Goal: Find specific page/section: Find specific page/section

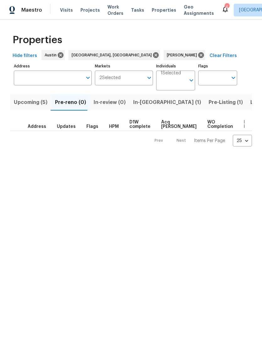
click at [251, 104] on span "Listed (12)" at bounding box center [264, 102] width 26 height 9
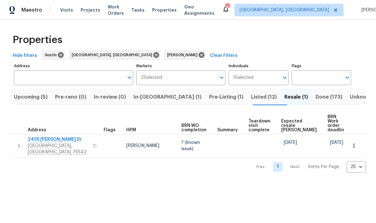
click at [262, 100] on span "Done (173)" at bounding box center [328, 97] width 27 height 9
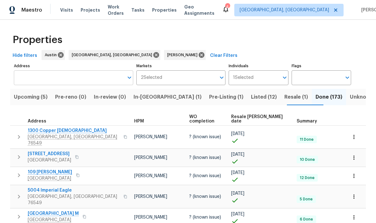
click at [76, 83] on input "Address" at bounding box center [69, 77] width 110 height 15
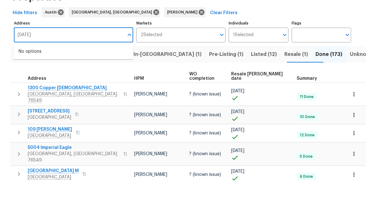
scroll to position [25, 0]
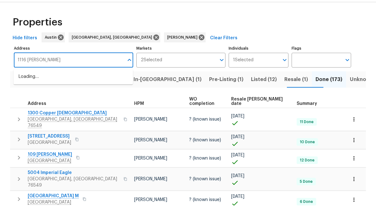
type input "1116 [PERSON_NAME]"
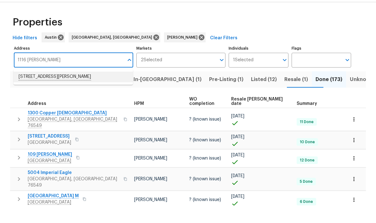
click at [51, 89] on li "[STREET_ADDRESS][PERSON_NAME]" at bounding box center [73, 94] width 119 height 11
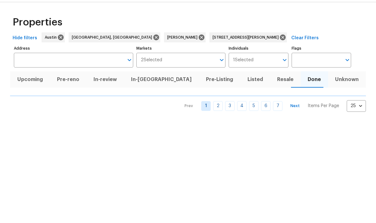
type input "[STREET_ADDRESS][PERSON_NAME]"
